Goal: Navigation & Orientation: Find specific page/section

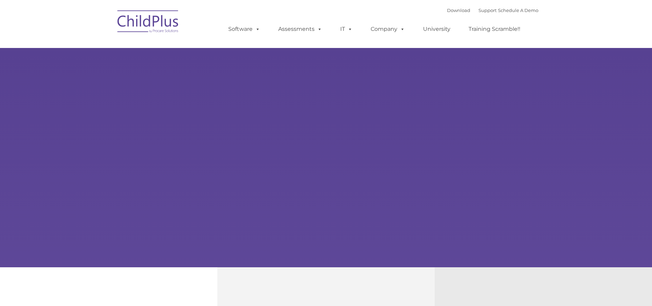
type input ""
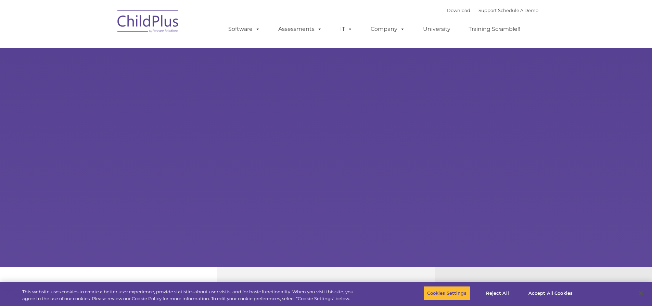
select select "MEDIUM"
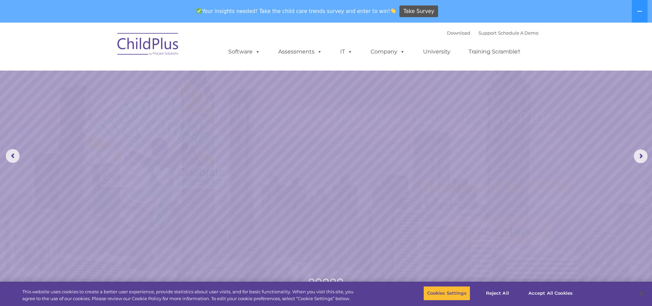
click at [645, 43] on nav "Download Support | Schedule A Demo  MENU MENU Software ChildPlus: The original…" at bounding box center [326, 47] width 652 height 48
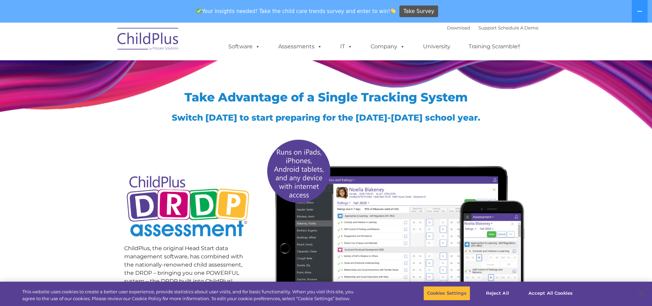
click at [551, 155] on div "Take Advantage of a Single Tracking System Switch today to start preparing for …" at bounding box center [326, 200] width 652 height 300
click at [165, 37] on img at bounding box center [148, 40] width 68 height 34
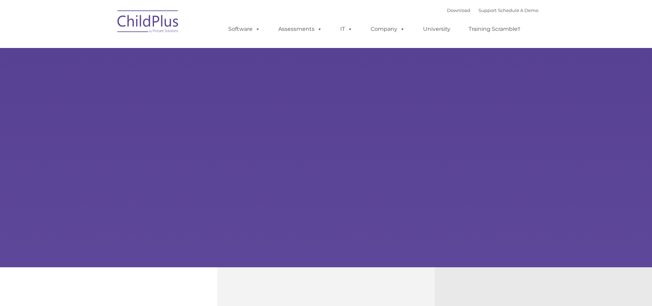
type input ""
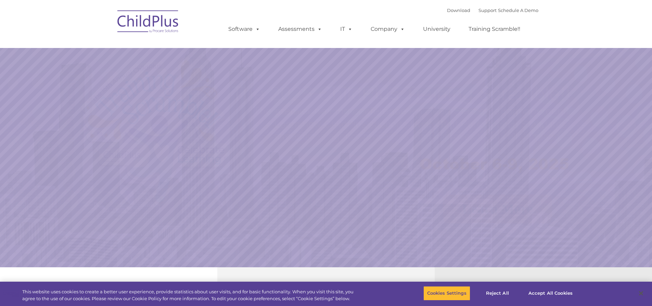
select select "MEDIUM"
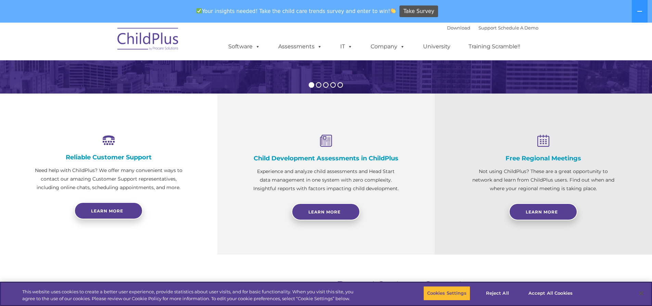
scroll to position [78, 0]
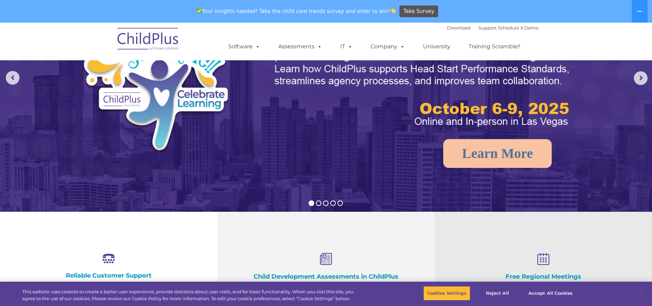
click at [642, 36] on nav "Download Support | Schedule A Demo  MENU MENU Software ChildPlus: The original…" at bounding box center [326, 42] width 652 height 38
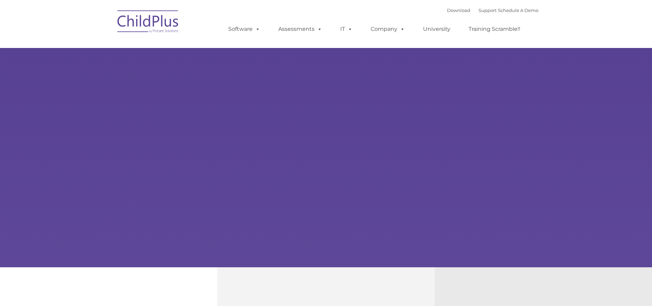
type input ""
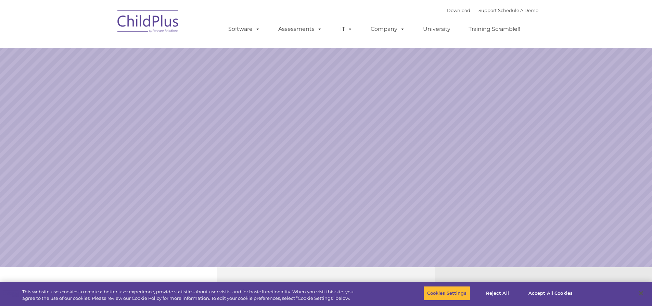
select select "MEDIUM"
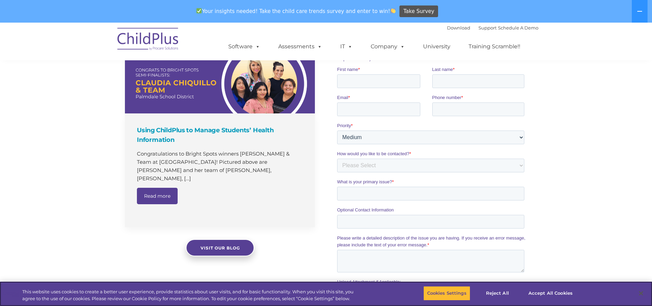
scroll to position [447, 0]
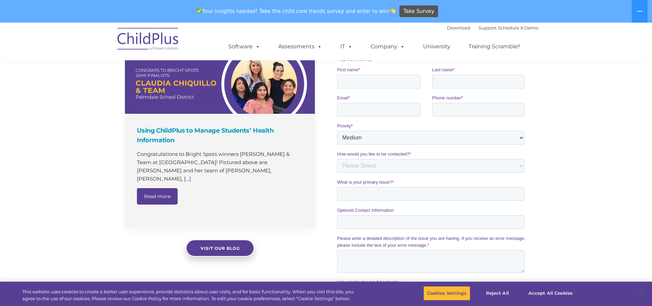
click at [539, 39] on nav "Download Support | Schedule A Demo  MENU MENU Software ChildPlus: The original…" at bounding box center [326, 42] width 652 height 38
click at [585, 177] on div "The Latest News Using ChildPlus to Manage Students’ Health Information Congratu…" at bounding box center [326, 188] width 652 height 348
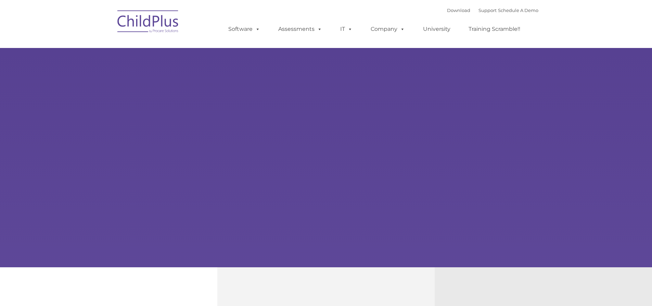
type input ""
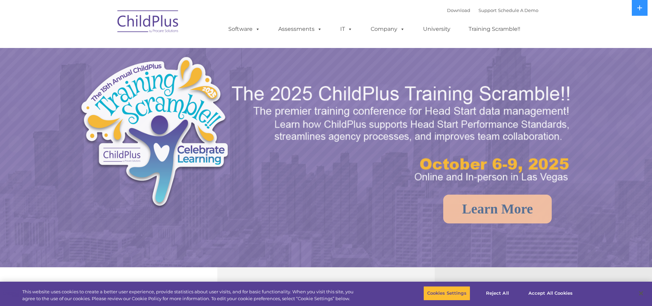
select select "MEDIUM"
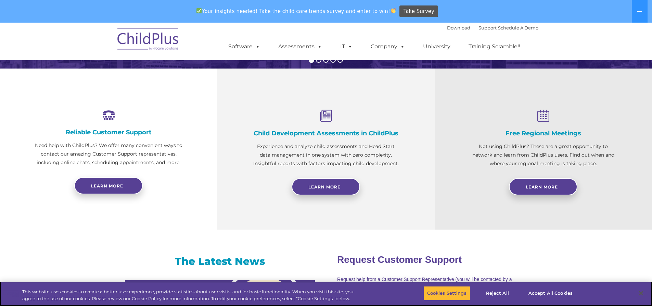
scroll to position [247, 0]
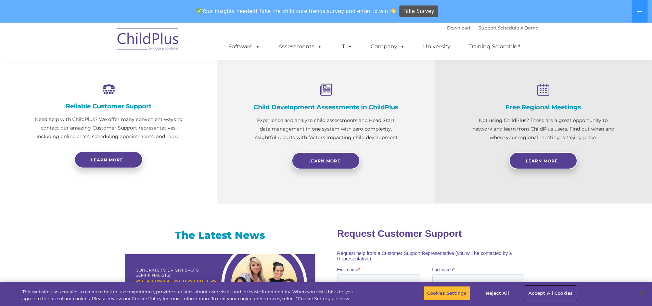
click at [563, 288] on button "Accept All Cookies" at bounding box center [551, 293] width 52 height 14
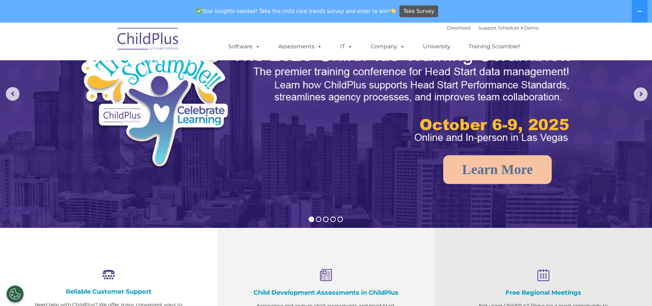
scroll to position [0, 0]
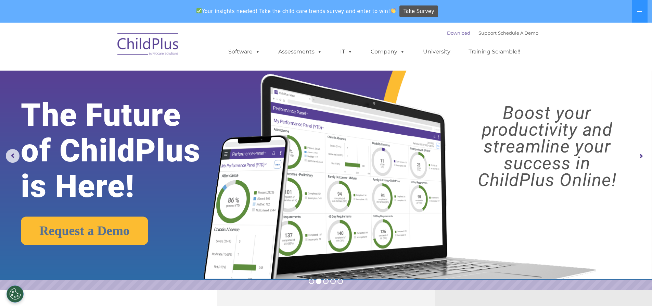
click at [453, 33] on link "Download" at bounding box center [458, 32] width 23 height 5
